Goal: Information Seeking & Learning: Learn about a topic

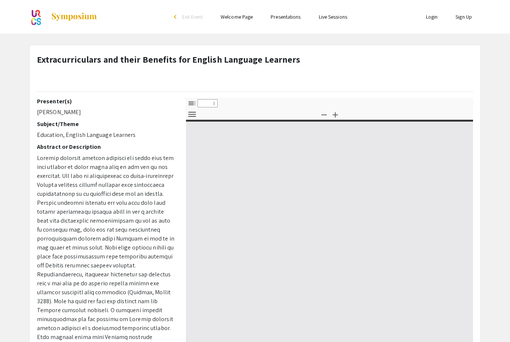
select select "custom"
type input "0"
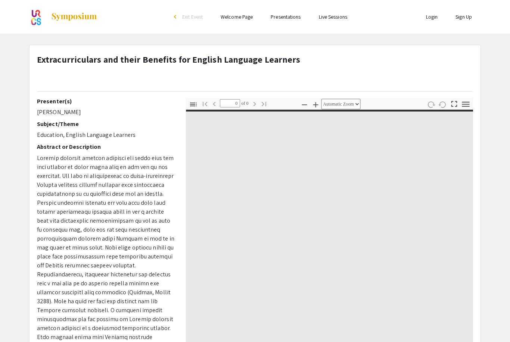
select select "custom"
type input "1"
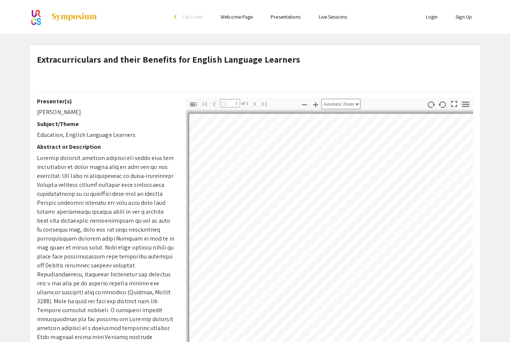
select select "auto"
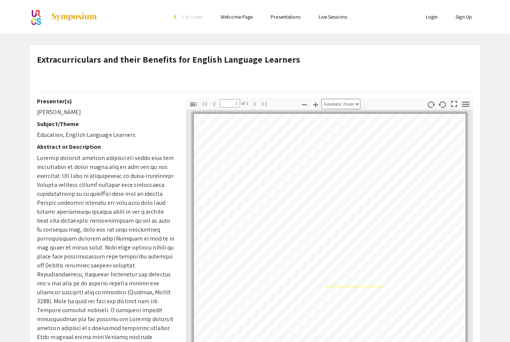
click at [339, 287] on link "Page 1" at bounding box center [355, 287] width 60 height 3
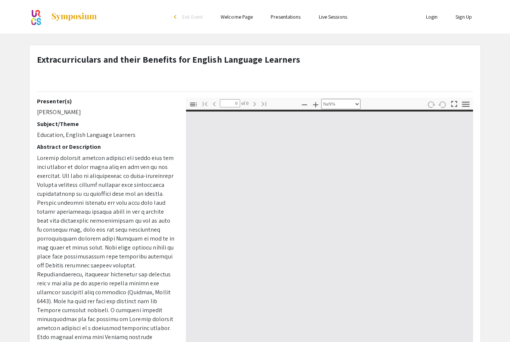
select select "custom"
type input "1"
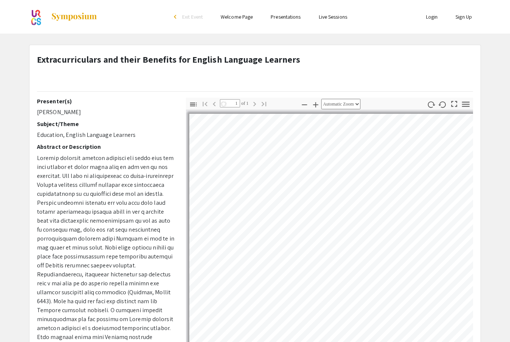
select select "auto"
